Goal: Information Seeking & Learning: Learn about a topic

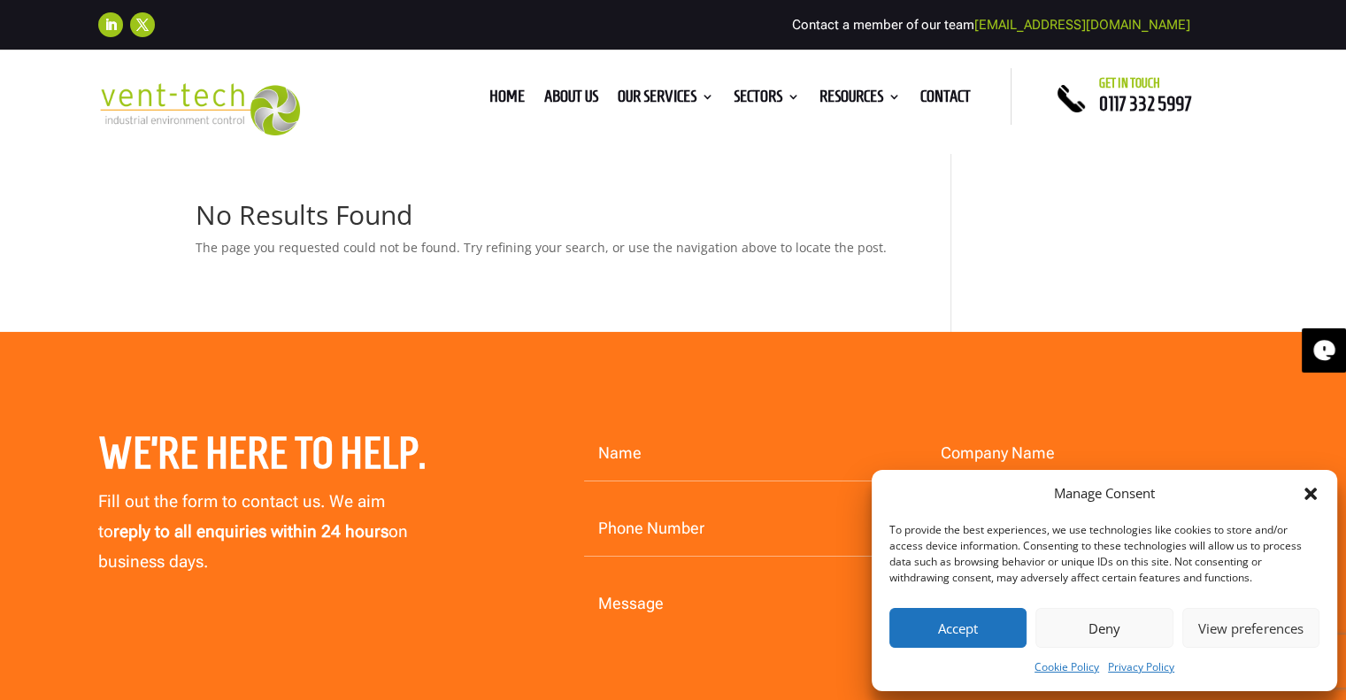
click at [1312, 497] on icon "Close dialog" at bounding box center [1311, 494] width 12 height 12
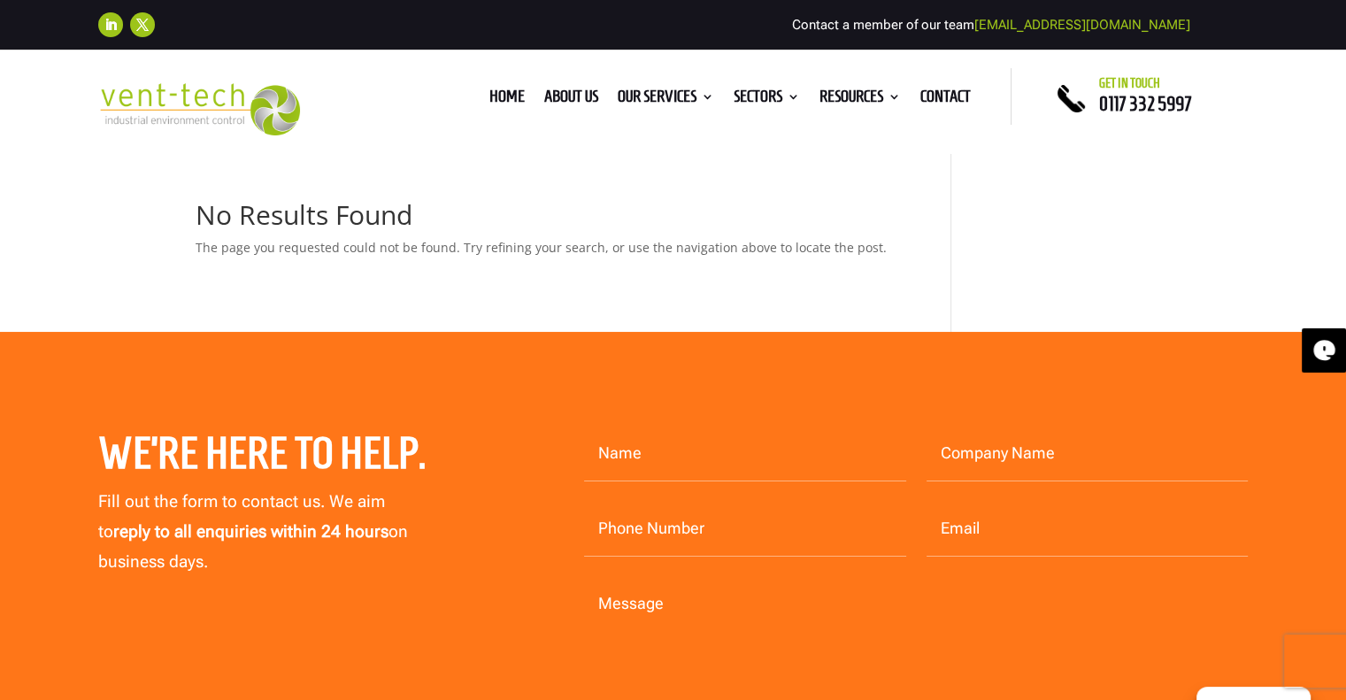
click at [156, 108] on img at bounding box center [199, 109] width 203 height 52
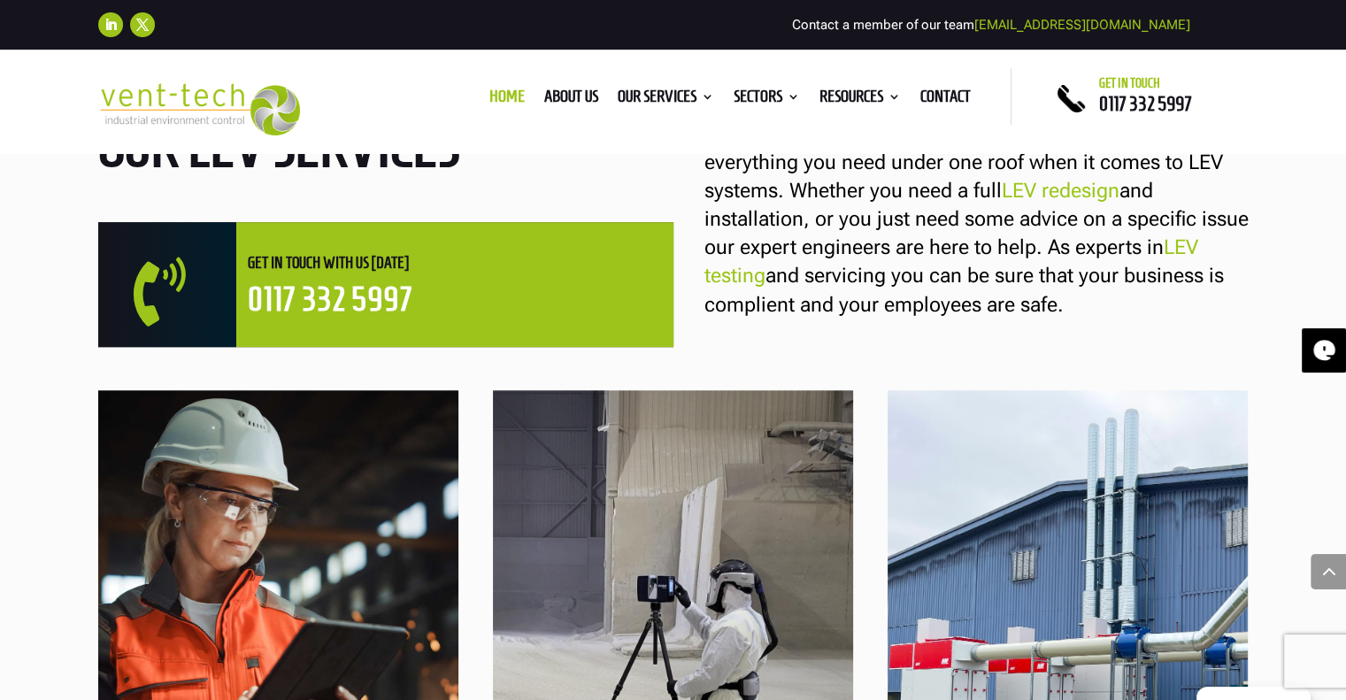
scroll to position [1196, 0]
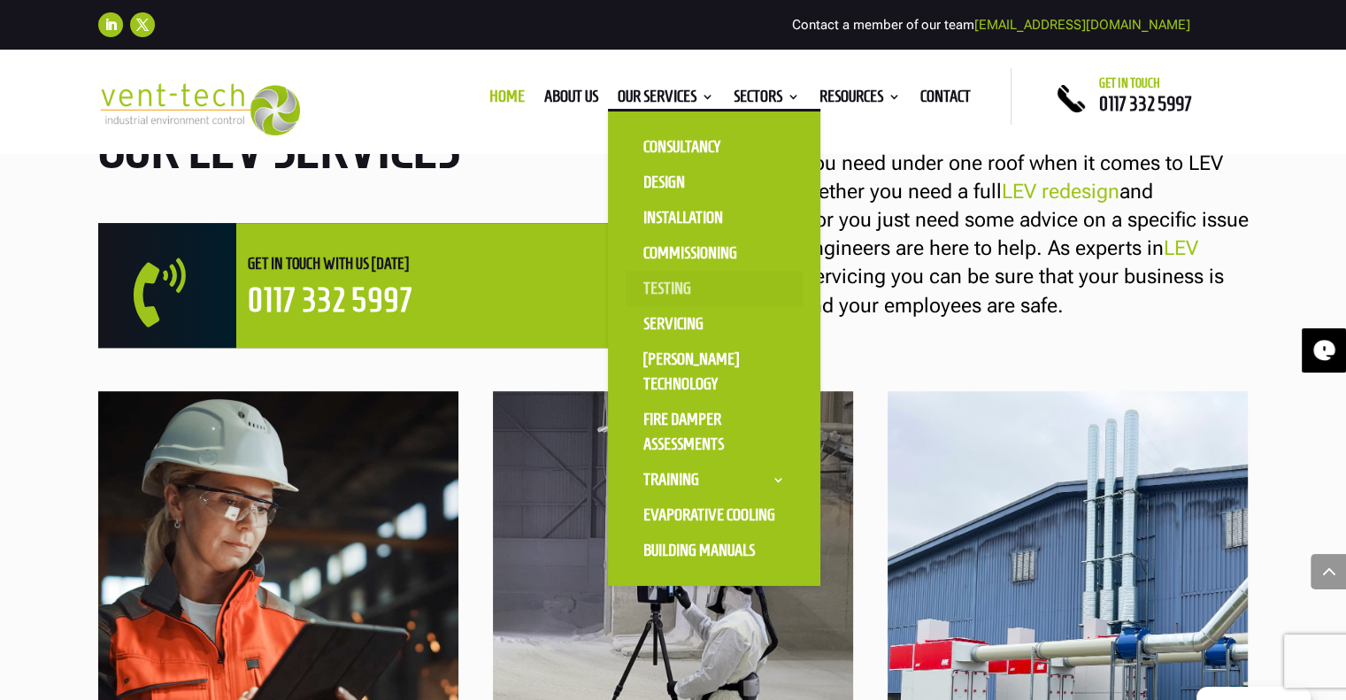
click at [655, 282] on link "Testing" at bounding box center [714, 288] width 177 height 35
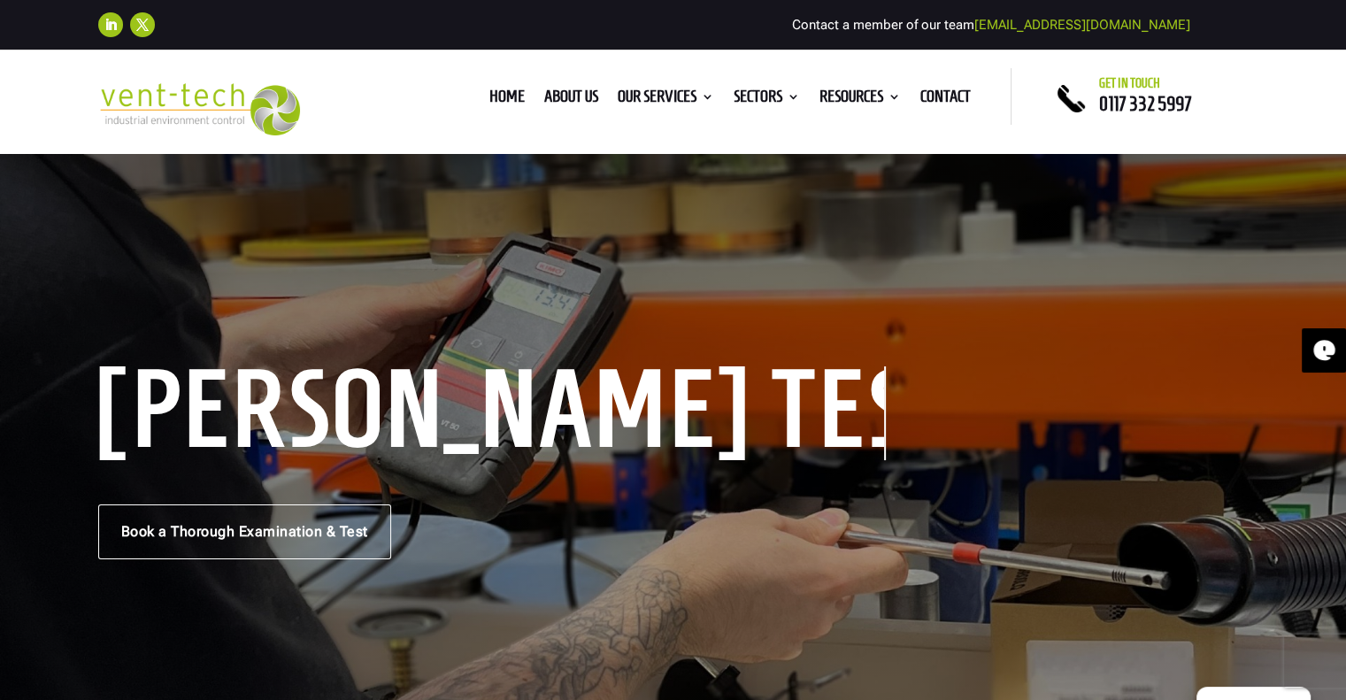
click at [244, 86] on img at bounding box center [199, 109] width 203 height 52
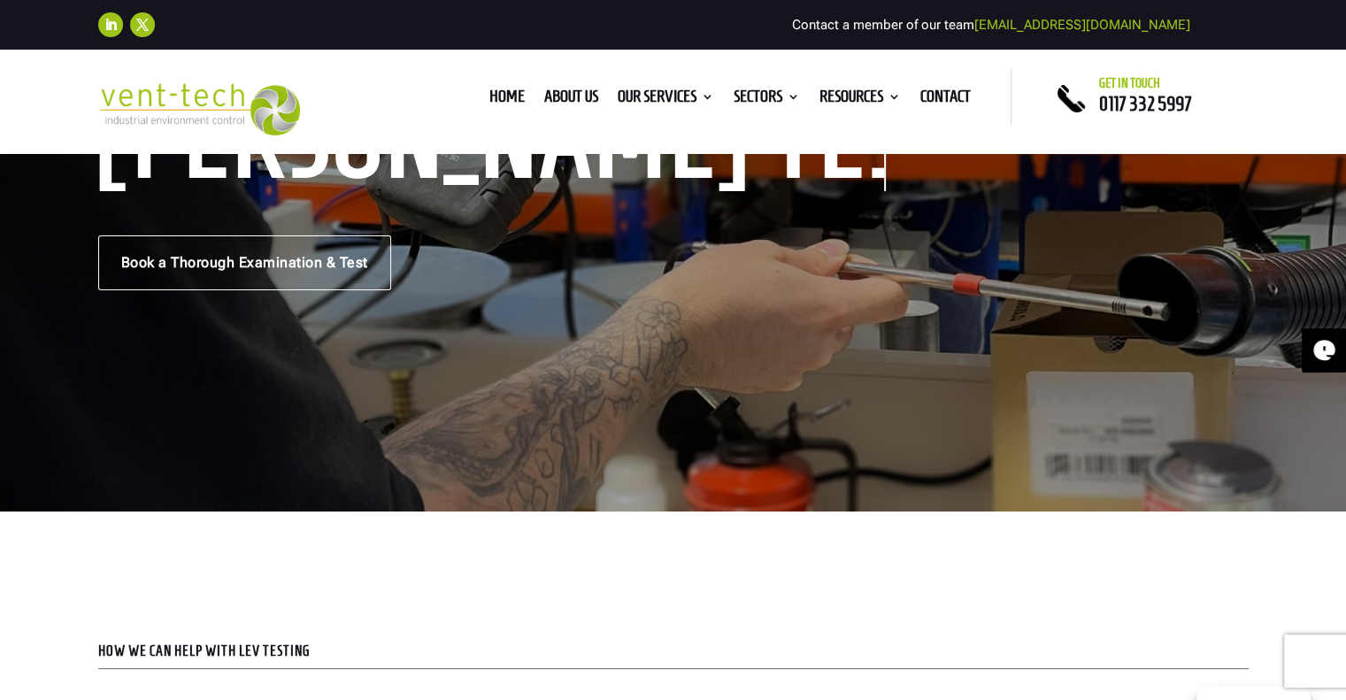
scroll to position [250, 0]
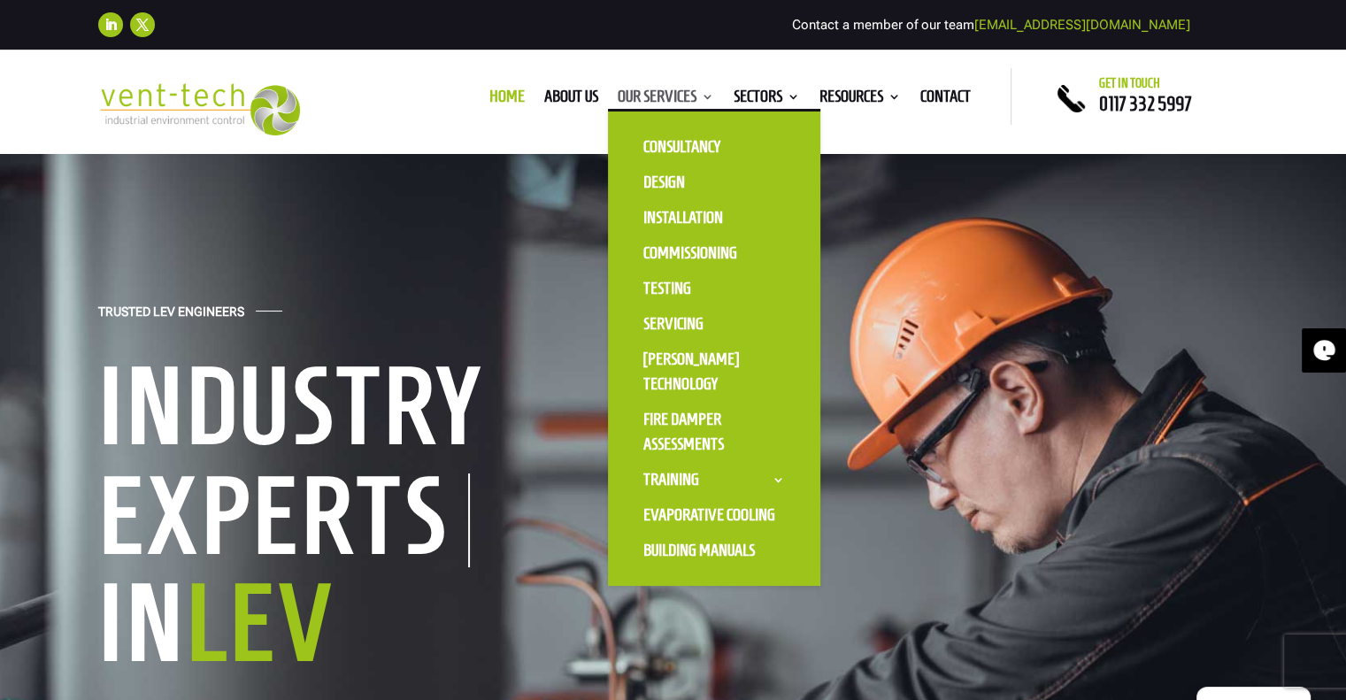
click at [687, 96] on link "Our Services" at bounding box center [666, 99] width 96 height 19
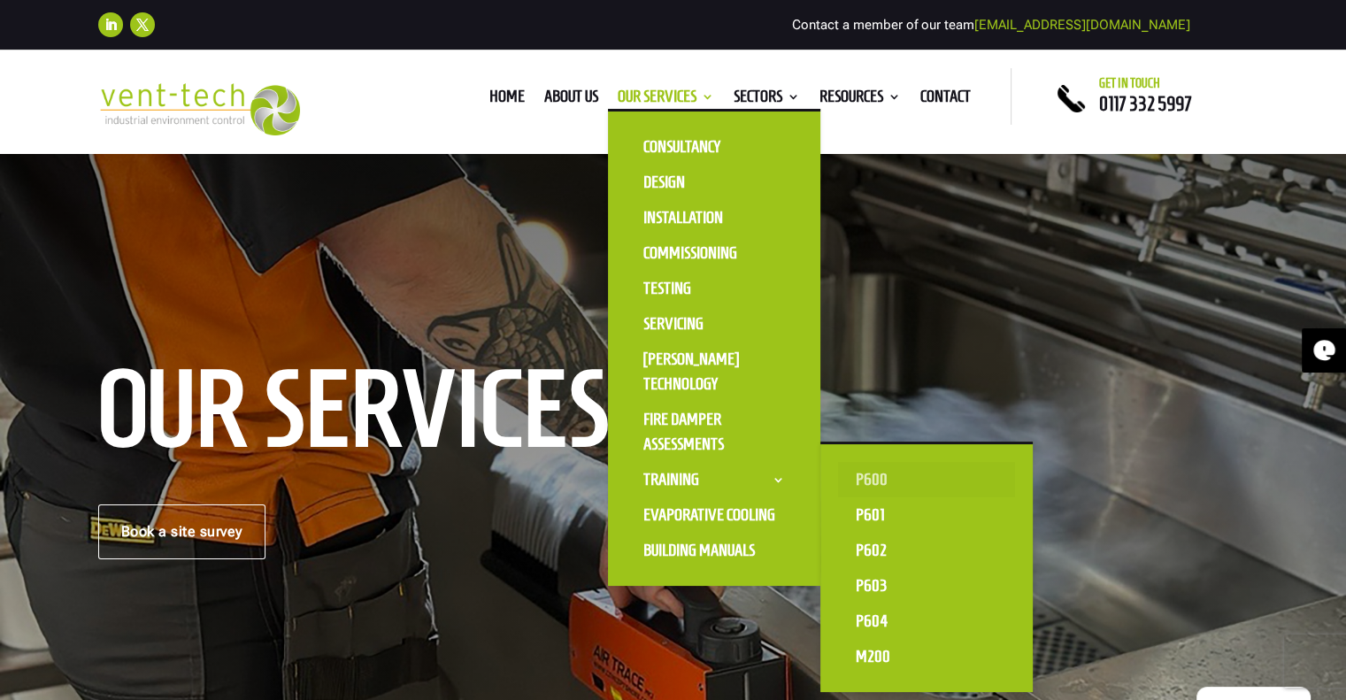
click at [871, 475] on link "P600" at bounding box center [926, 479] width 177 height 35
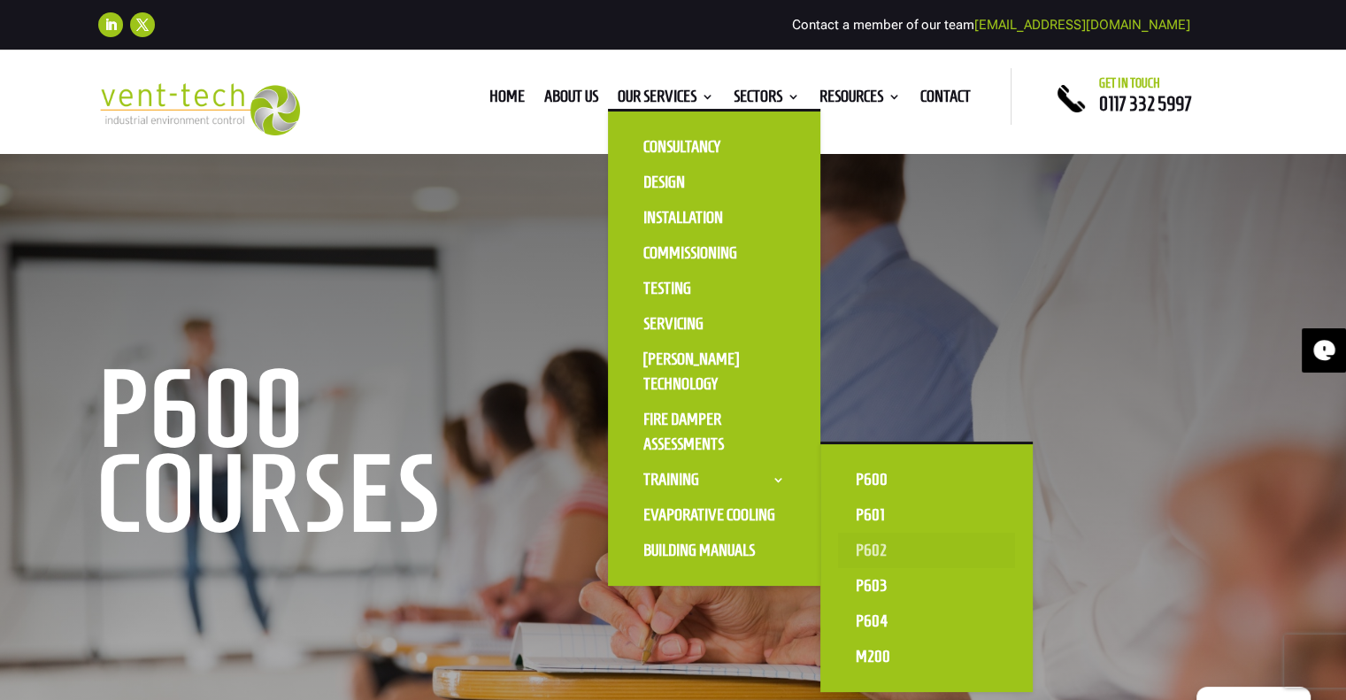
click at [880, 548] on link "P602" at bounding box center [926, 550] width 177 height 35
click at [874, 508] on link "P601" at bounding box center [926, 514] width 177 height 35
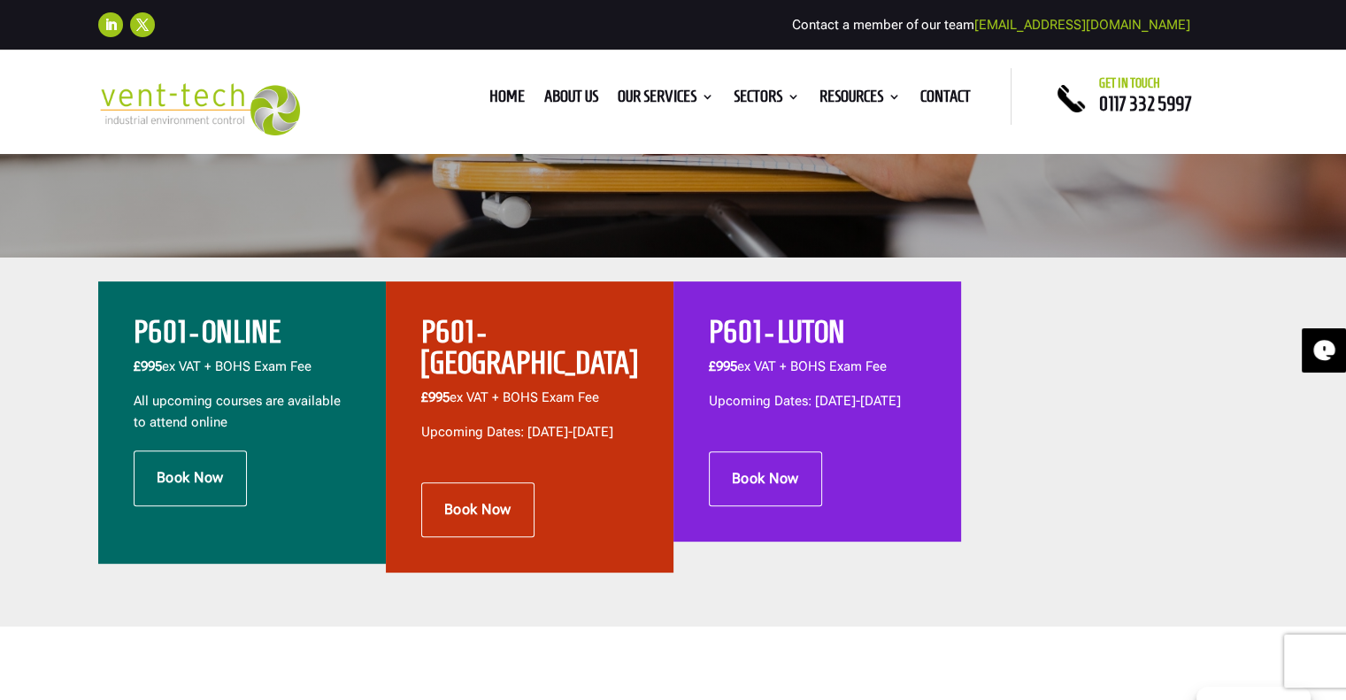
scroll to position [510, 0]
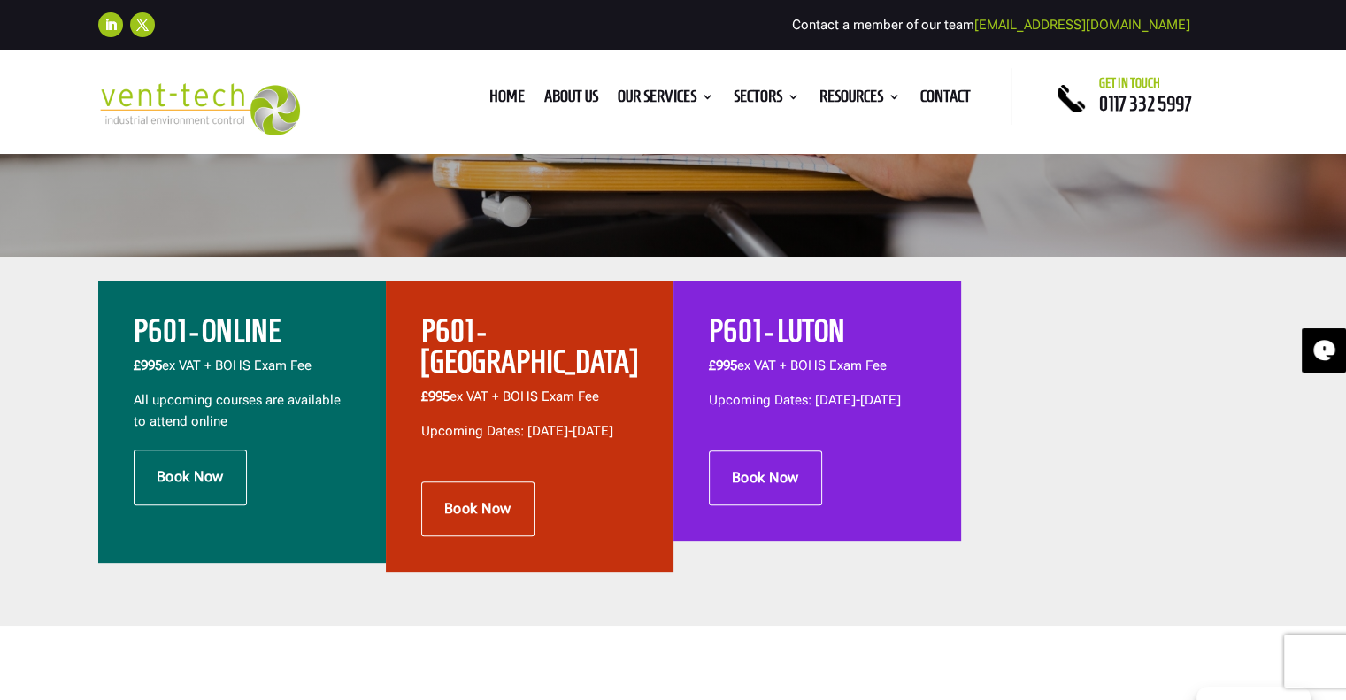
drag, startPoint x: 770, startPoint y: 62, endPoint x: 818, endPoint y: 84, distance: 52.7
click at [770, 62] on div "Home About us Our Services Consultancy Design Installation Commissioning Testin…" at bounding box center [673, 101] width 1346 height 103
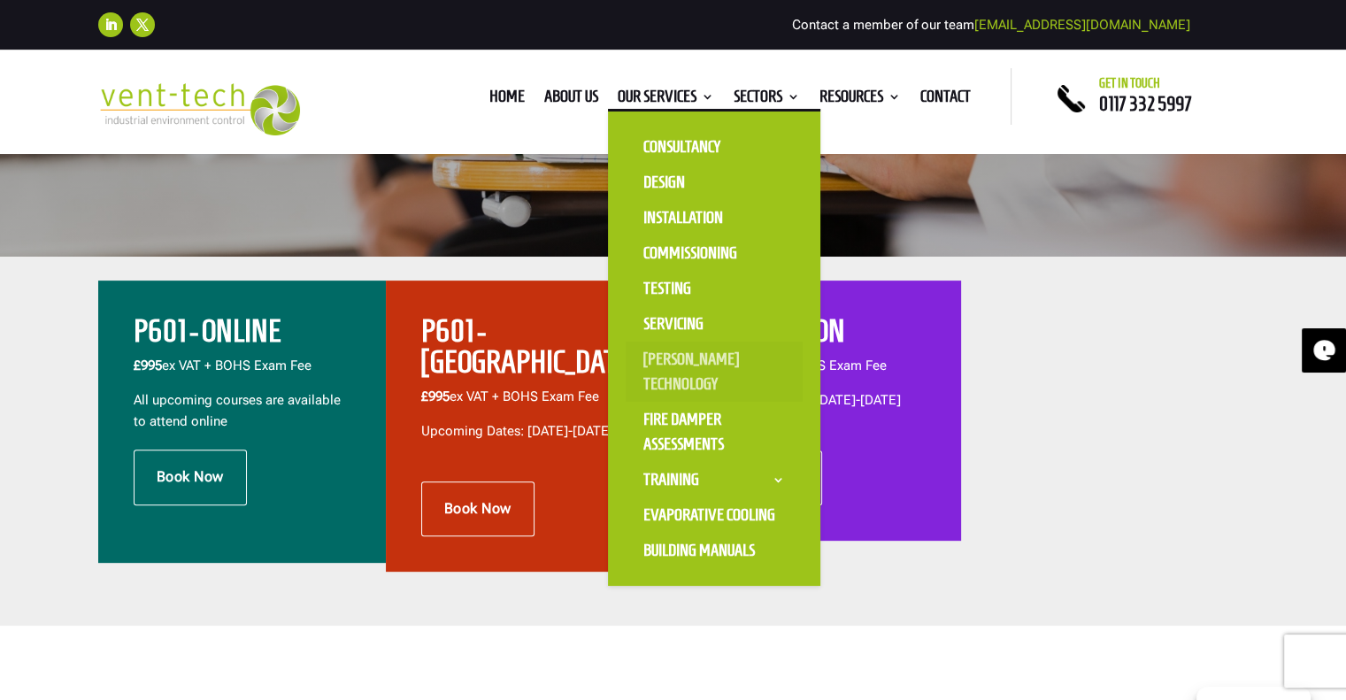
click at [650, 349] on link "[PERSON_NAME] Technology" at bounding box center [714, 372] width 177 height 60
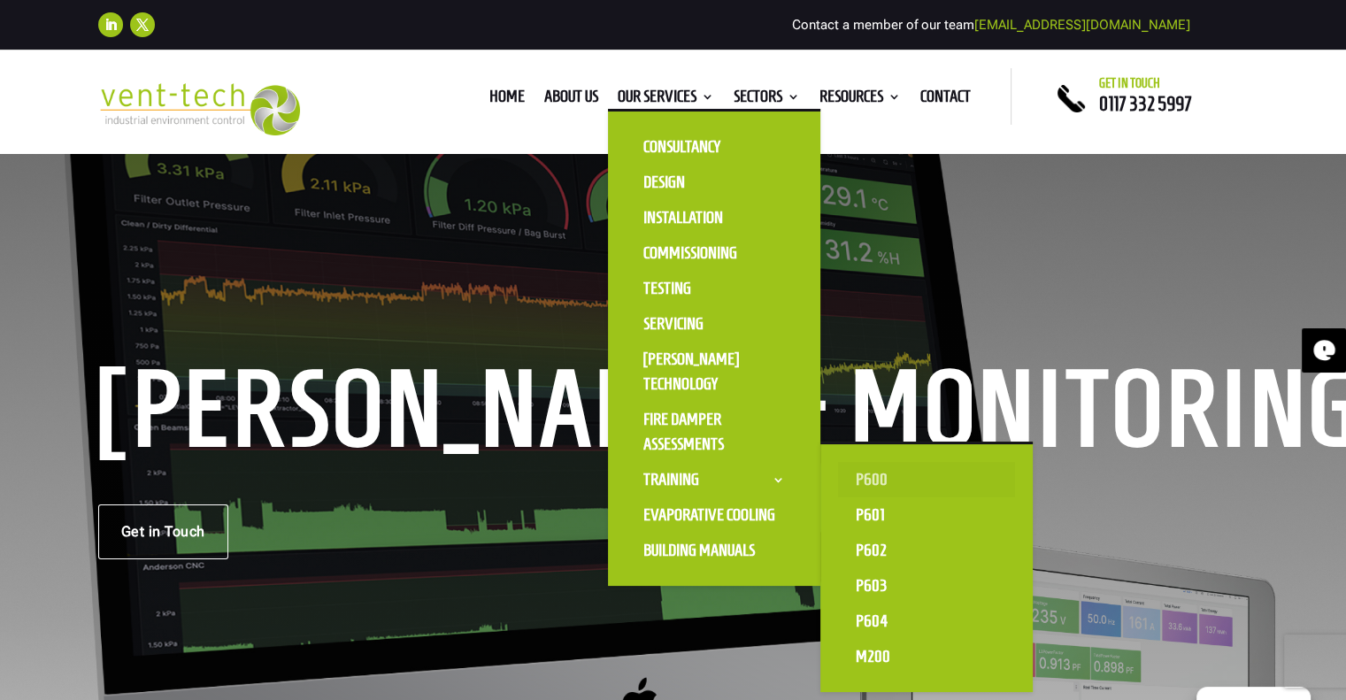
click at [871, 484] on link "P600" at bounding box center [926, 479] width 177 height 35
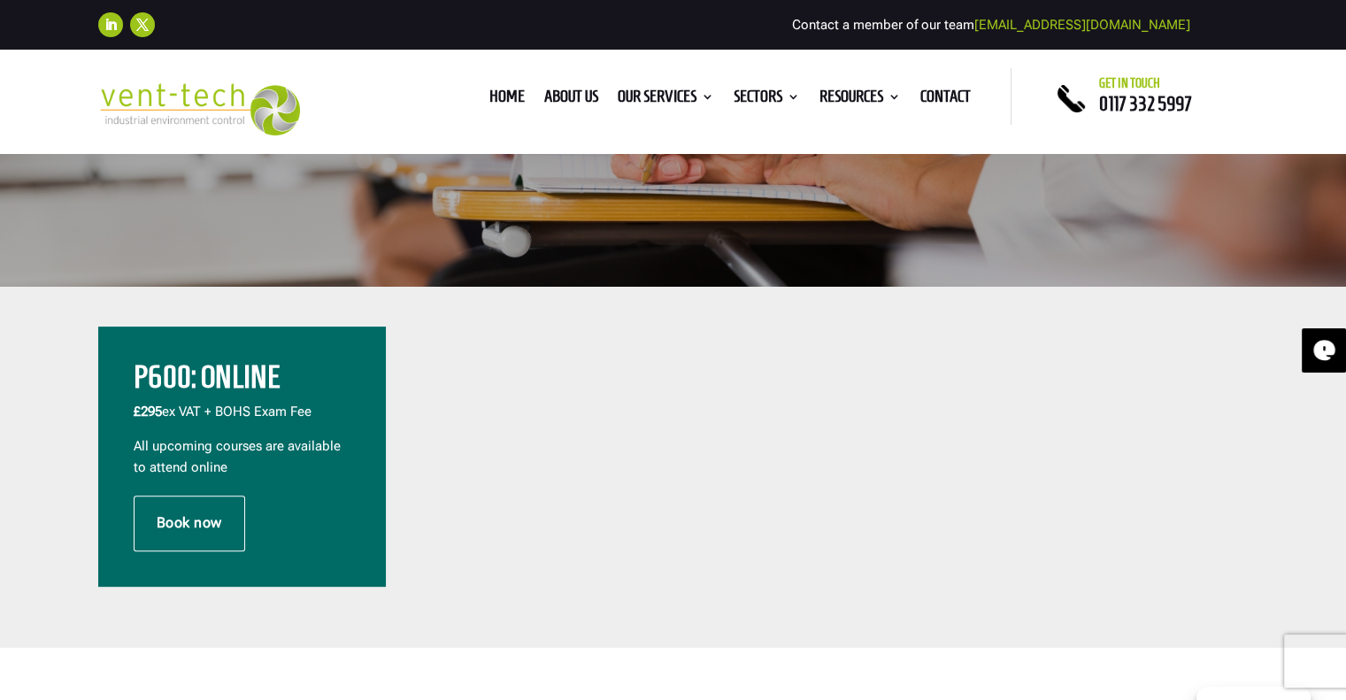
scroll to position [410, 0]
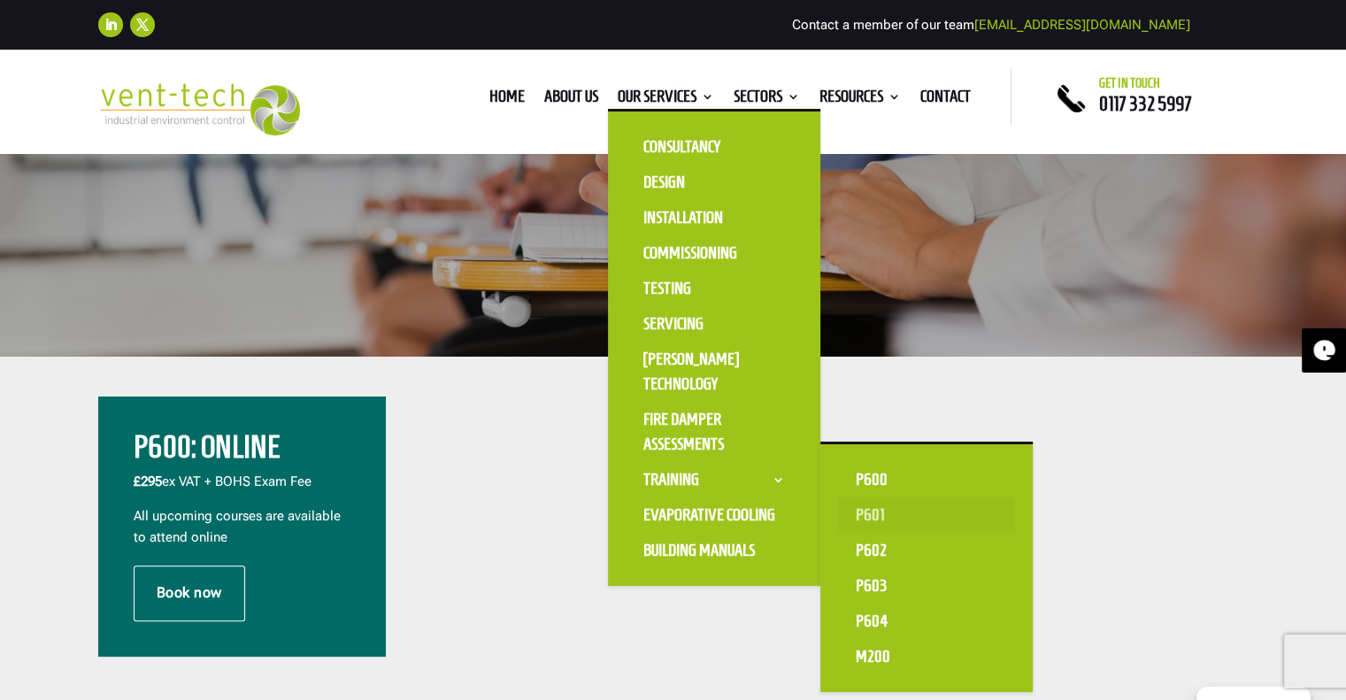
click at [865, 512] on link "P601" at bounding box center [926, 514] width 177 height 35
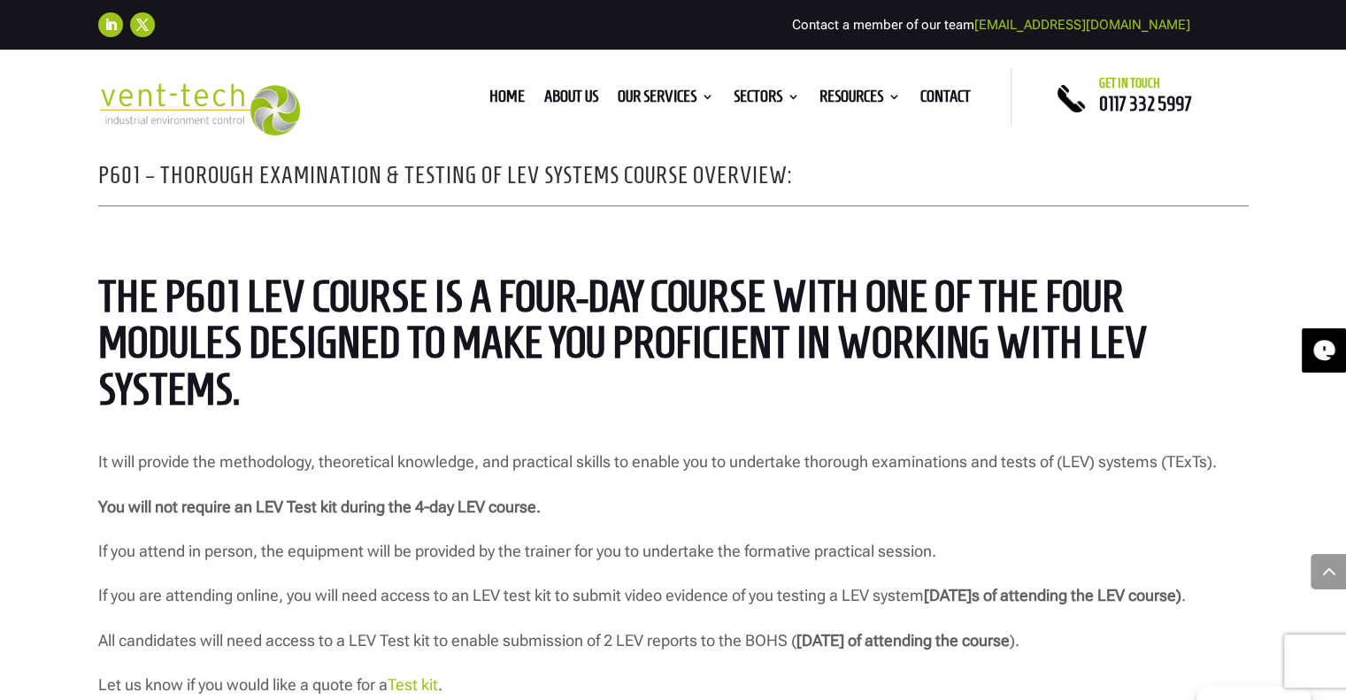
scroll to position [1384, 0]
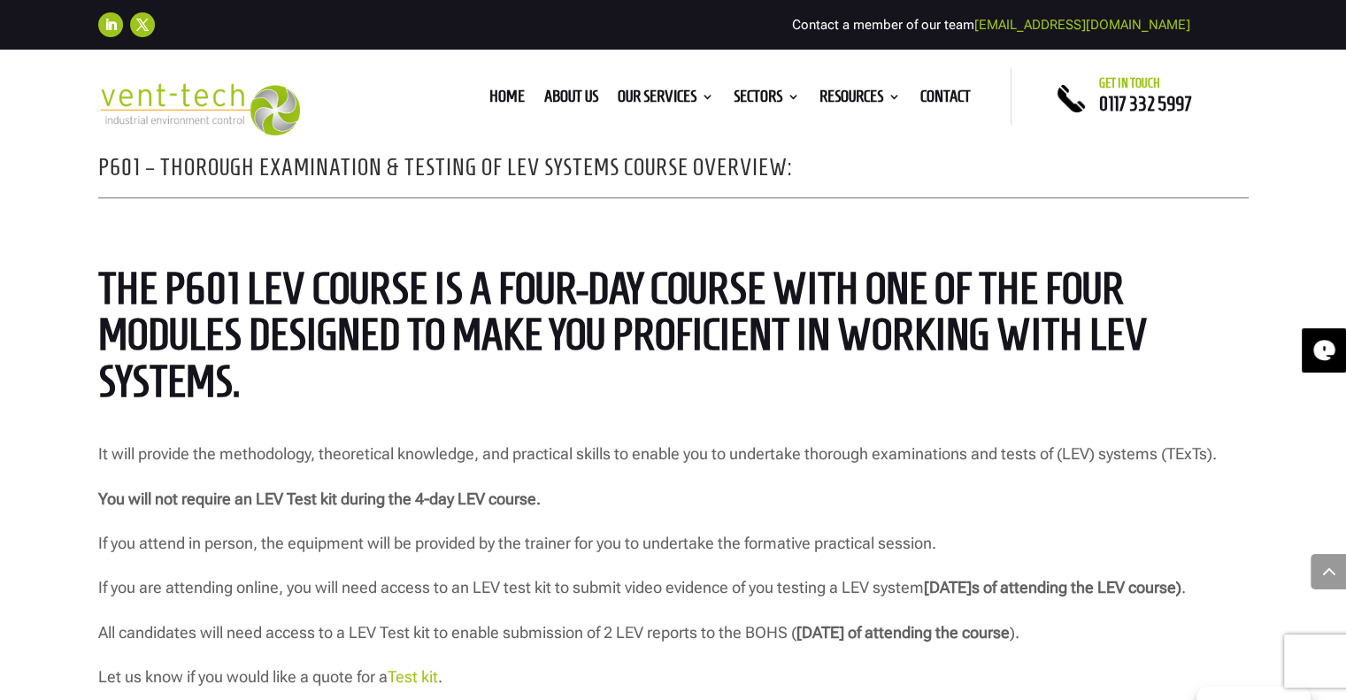
click at [184, 370] on span "The P601 LEV course is a four-day course with one of the four modules designed …" at bounding box center [623, 335] width 1050 height 142
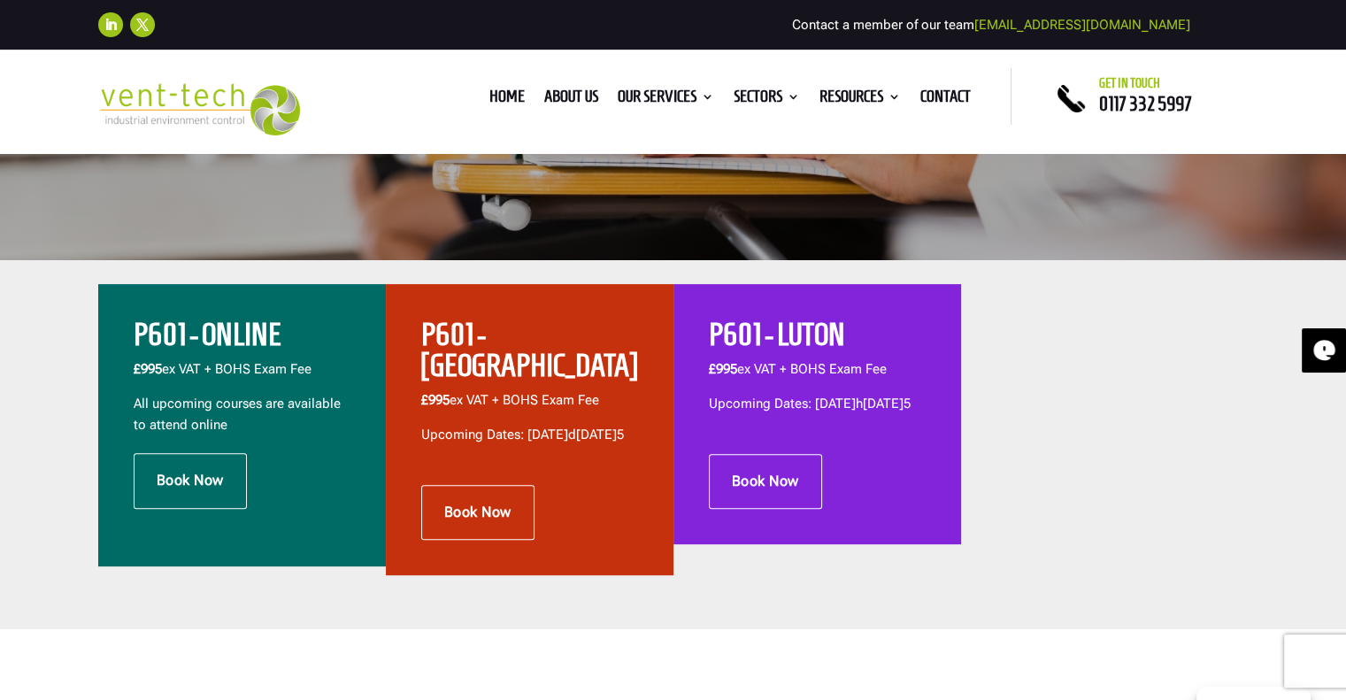
scroll to position [506, 0]
click at [513, 425] on p "Upcoming Dates: [DATE]d[DATE]5" at bounding box center [529, 435] width 217 height 21
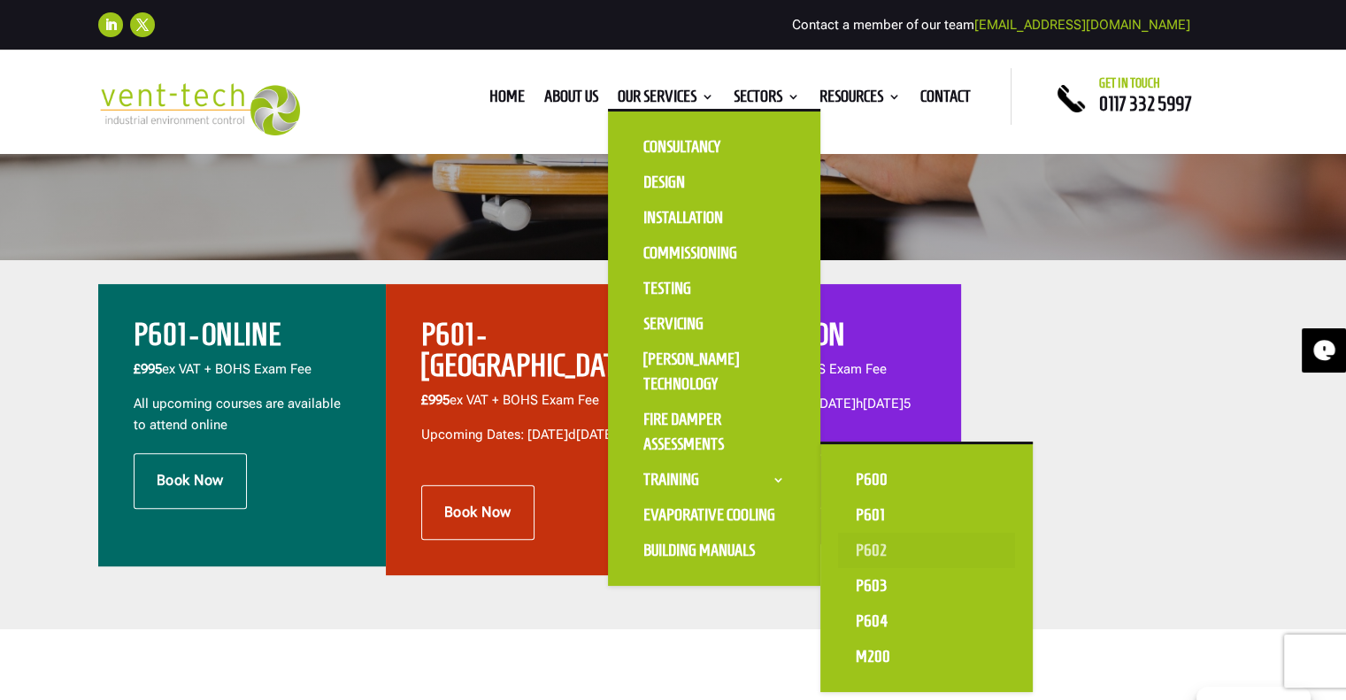
click at [874, 548] on link "P602" at bounding box center [926, 550] width 177 height 35
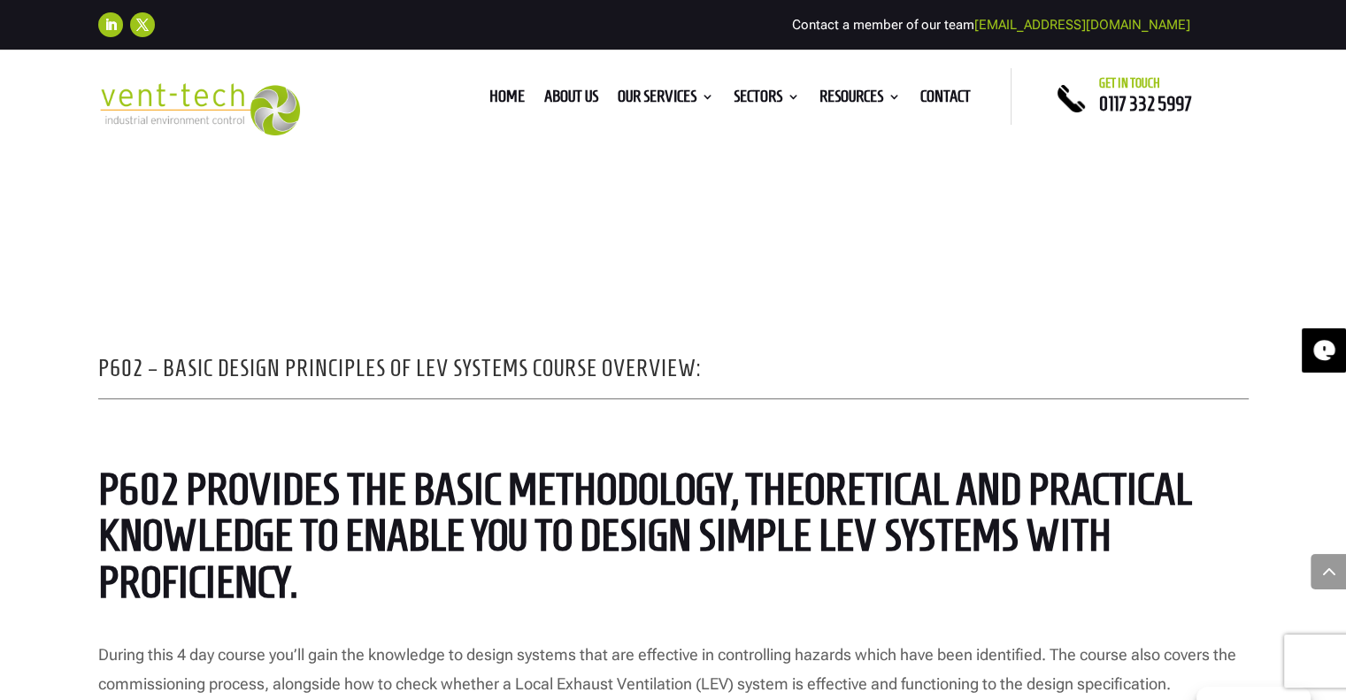
scroll to position [1319, 0]
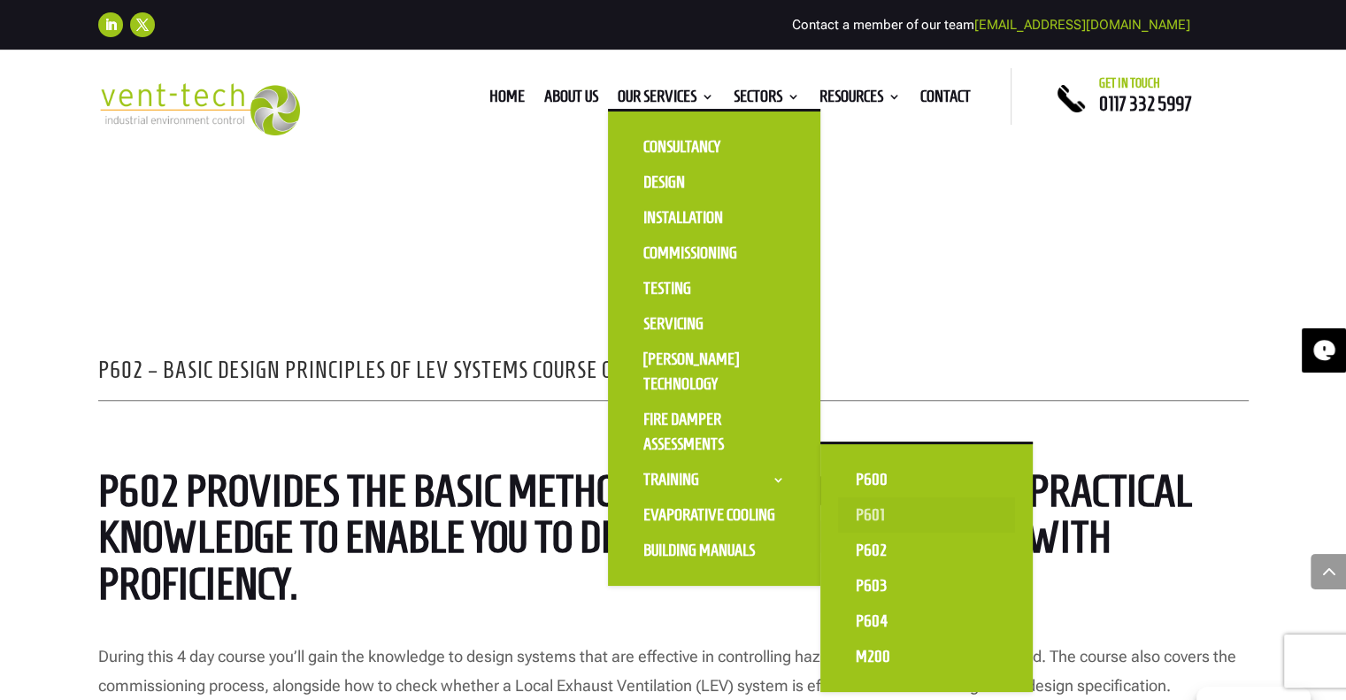
click at [888, 509] on link "P601" at bounding box center [926, 514] width 177 height 35
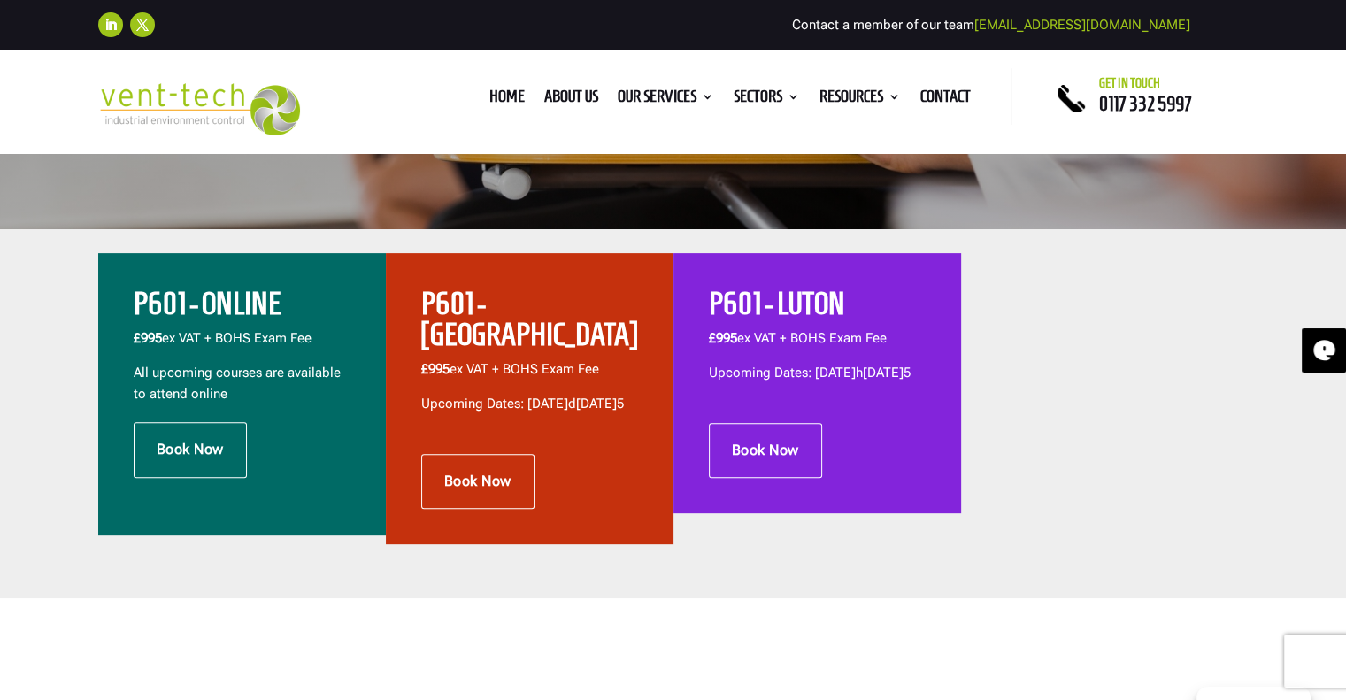
scroll to position [541, 0]
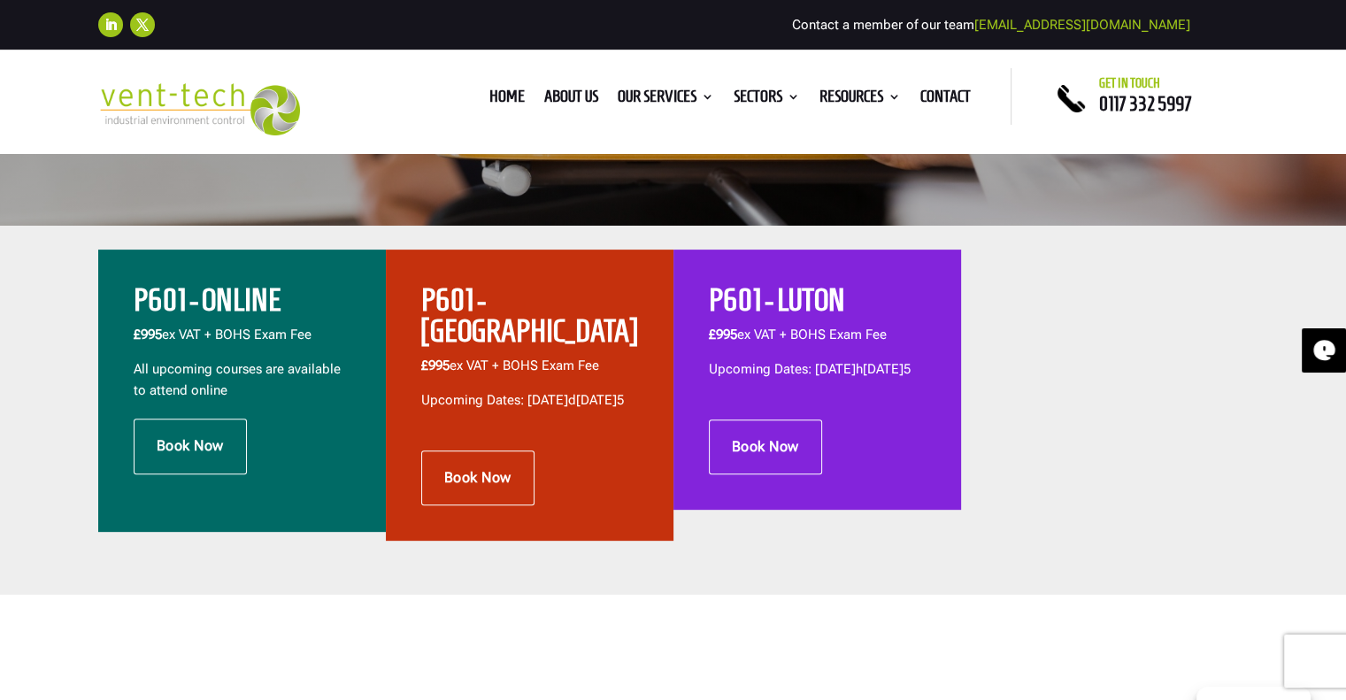
click at [575, 390] on p "Upcoming Dates: [DATE]d[DATE]5" at bounding box center [529, 400] width 217 height 21
